Goal: Navigation & Orientation: Go to known website

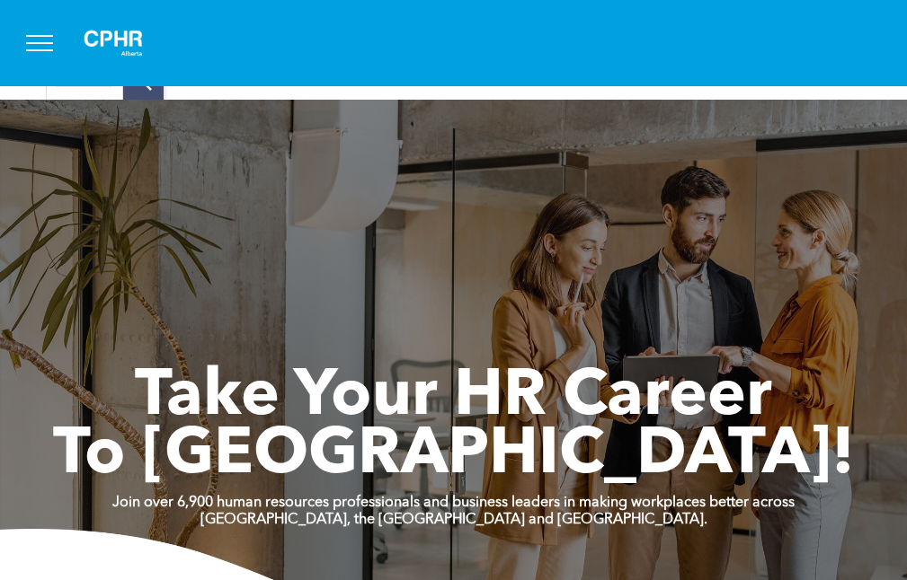
click at [48, 42] on span "menu" at bounding box center [39, 43] width 27 height 2
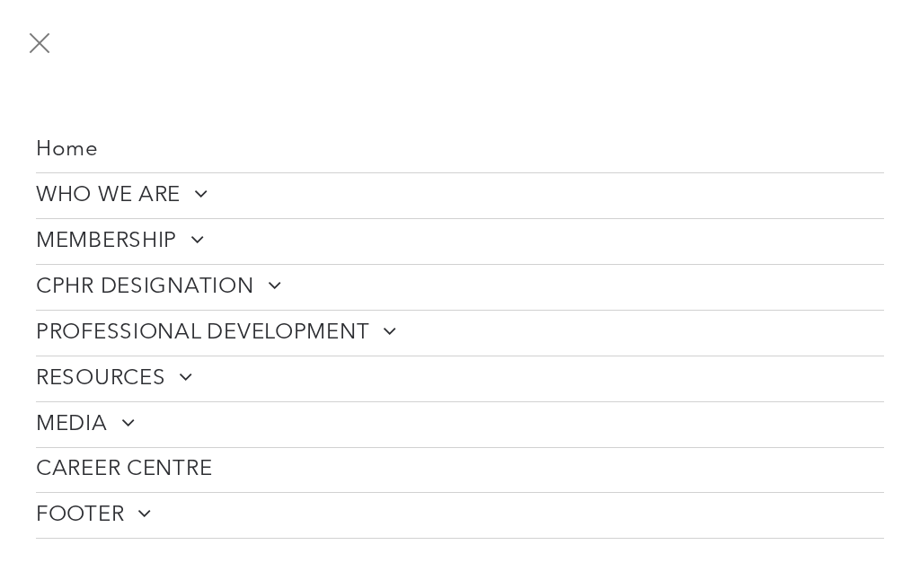
click at [61, 150] on span "Home" at bounding box center [67, 150] width 63 height 26
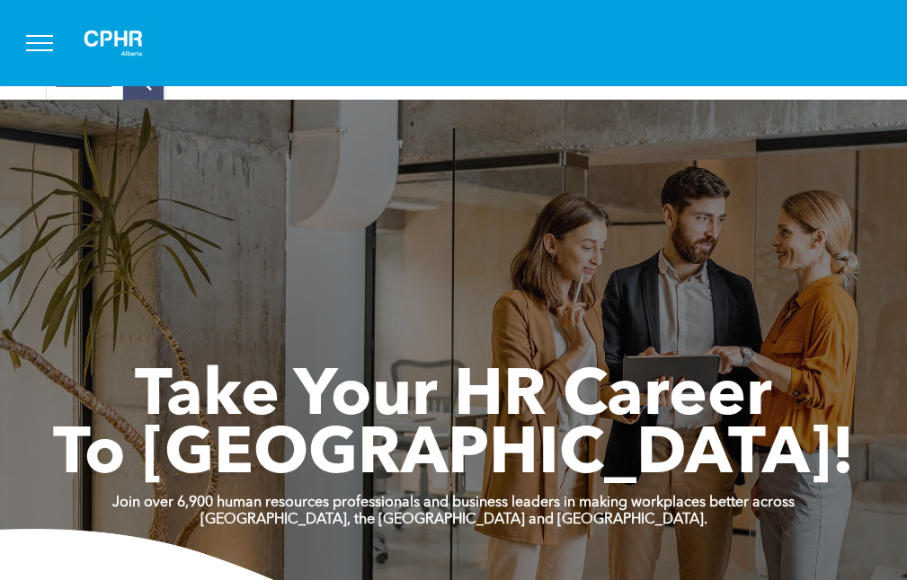
click at [149, 44] on img at bounding box center [113, 42] width 90 height 57
